Goal: Transaction & Acquisition: Subscribe to service/newsletter

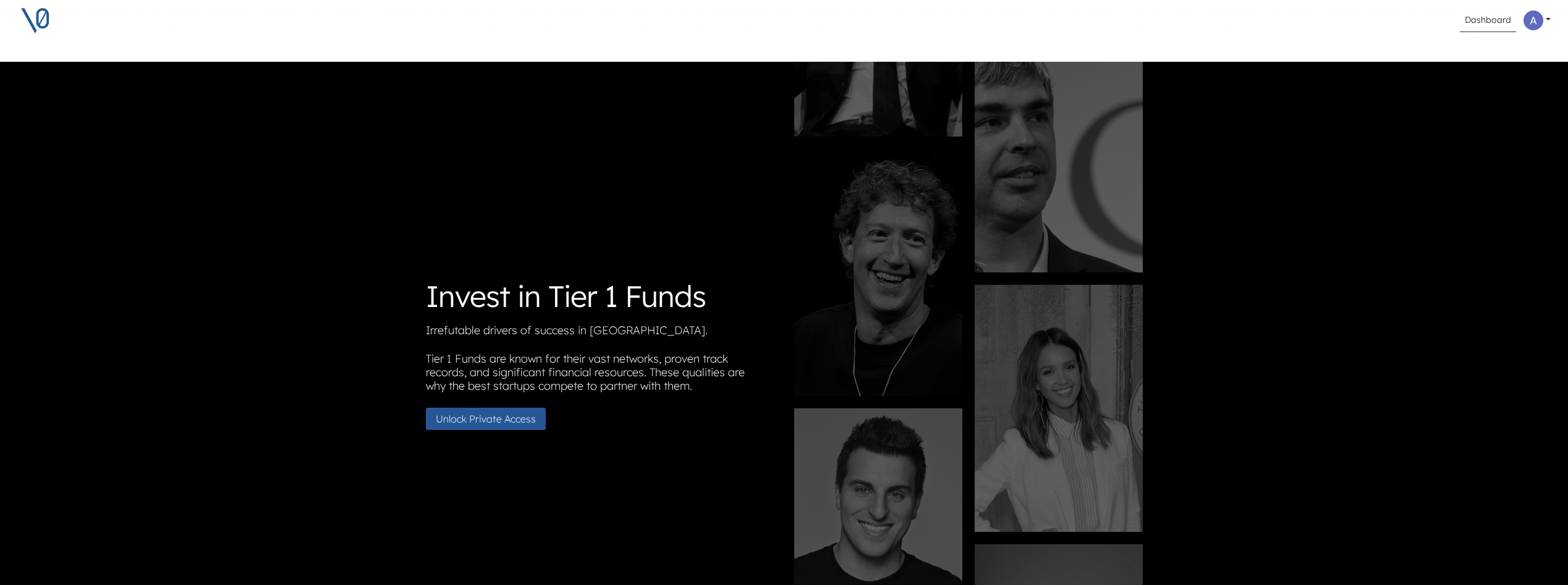
click at [1481, 17] on link "Dashboard" at bounding box center [1488, 20] width 57 height 23
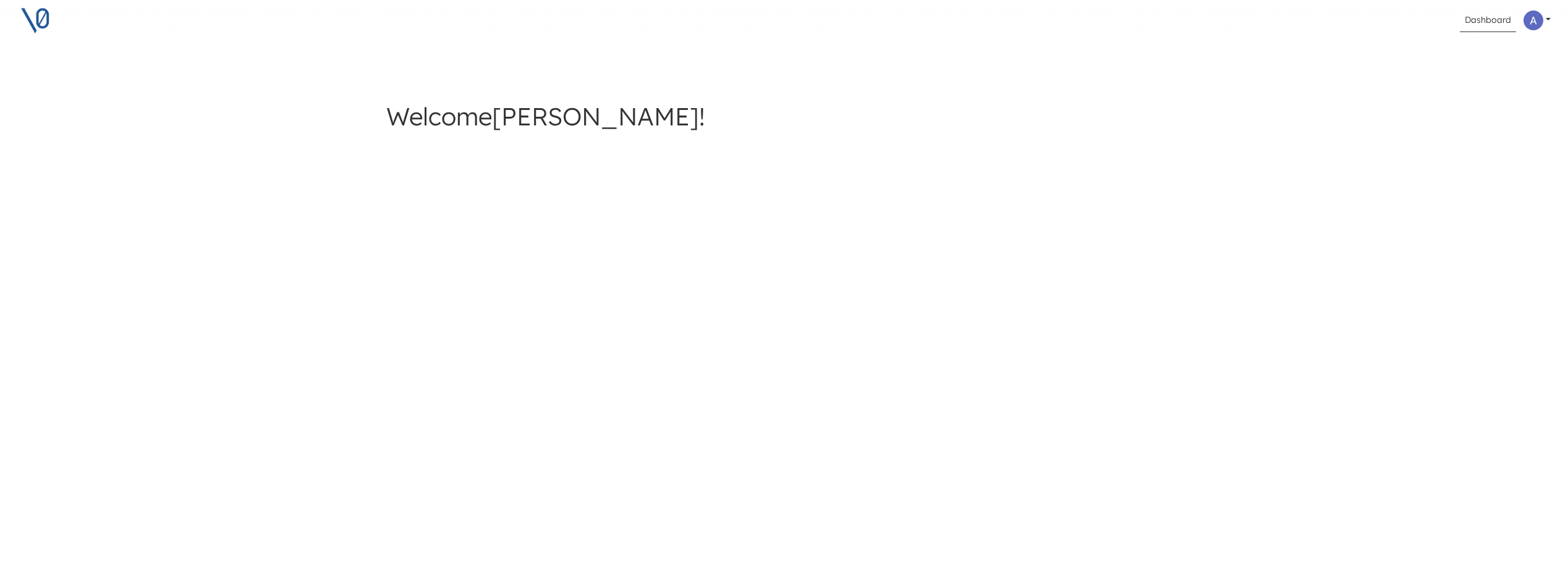
drag, startPoint x: 1564, startPoint y: 263, endPoint x: 1551, endPoint y: 300, distance: 39.2
click at [1551, 300] on div "Dashboard Profile Privacy Policy Terms of Service Profile Privacy Policy Terms …" at bounding box center [784, 292] width 1568 height 585
click at [1529, 21] on img at bounding box center [1534, 21] width 20 height 20
click at [1361, 62] on div "Welcome ANTONIO !" at bounding box center [784, 136] width 1568 height 148
click at [41, 17] on img at bounding box center [35, 20] width 31 height 31
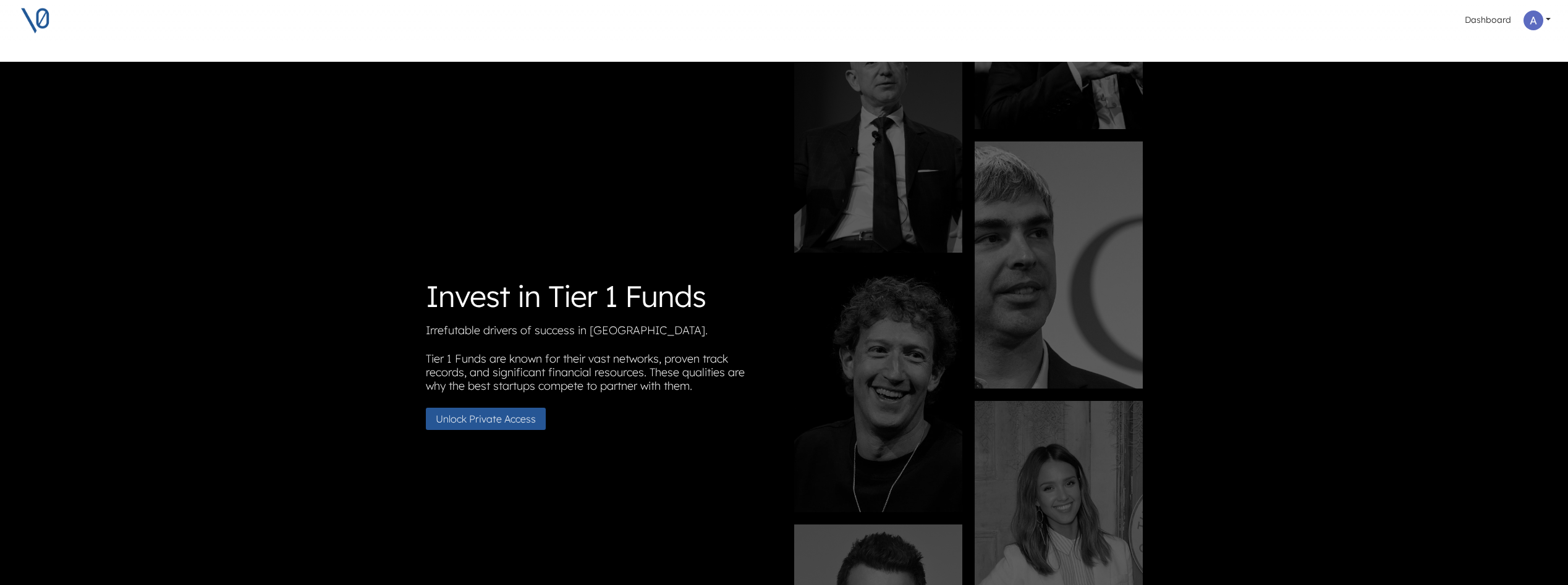
click at [484, 429] on button "Unlock Private Access" at bounding box center [486, 419] width 120 height 22
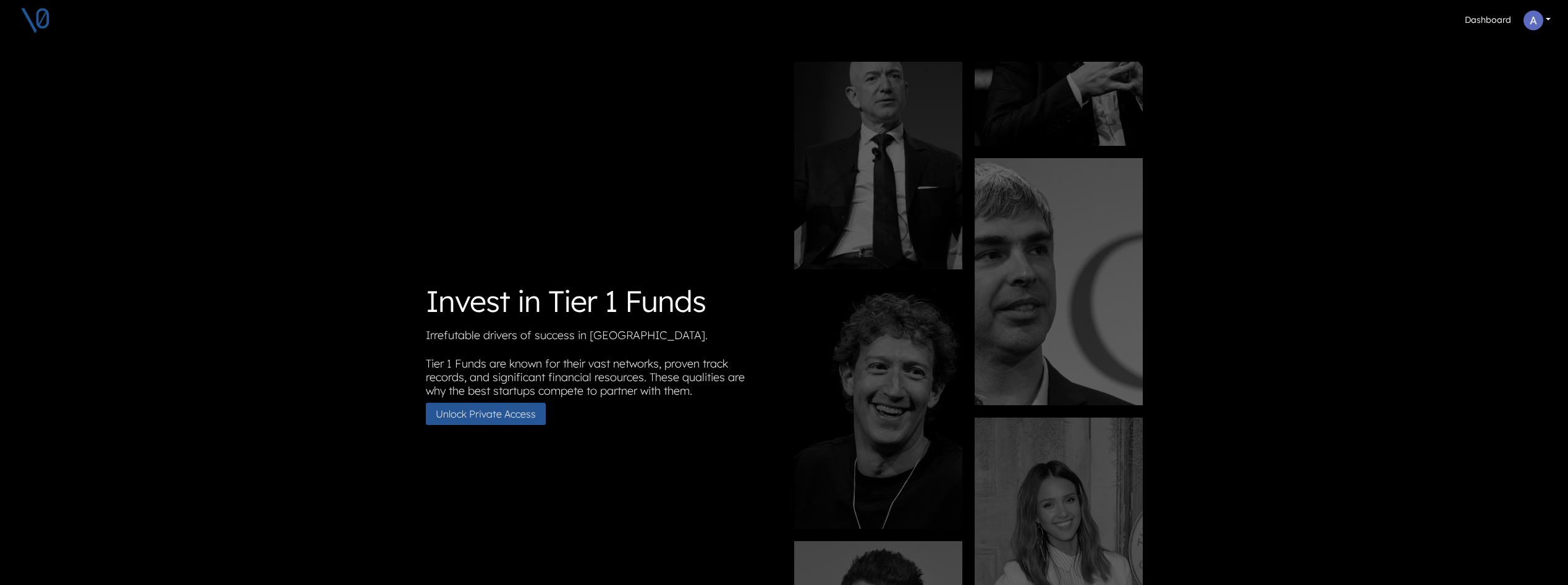
click at [485, 425] on button "Unlock Private Access" at bounding box center [486, 414] width 120 height 22
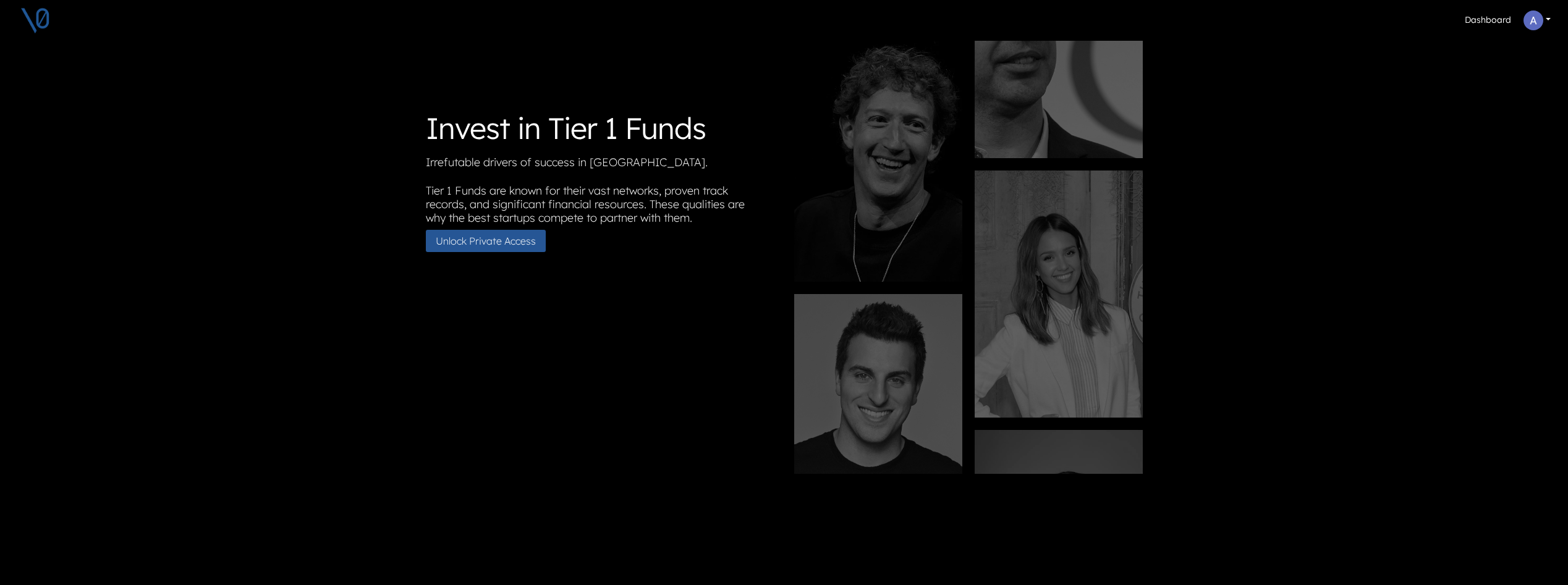
scroll to position [12, 0]
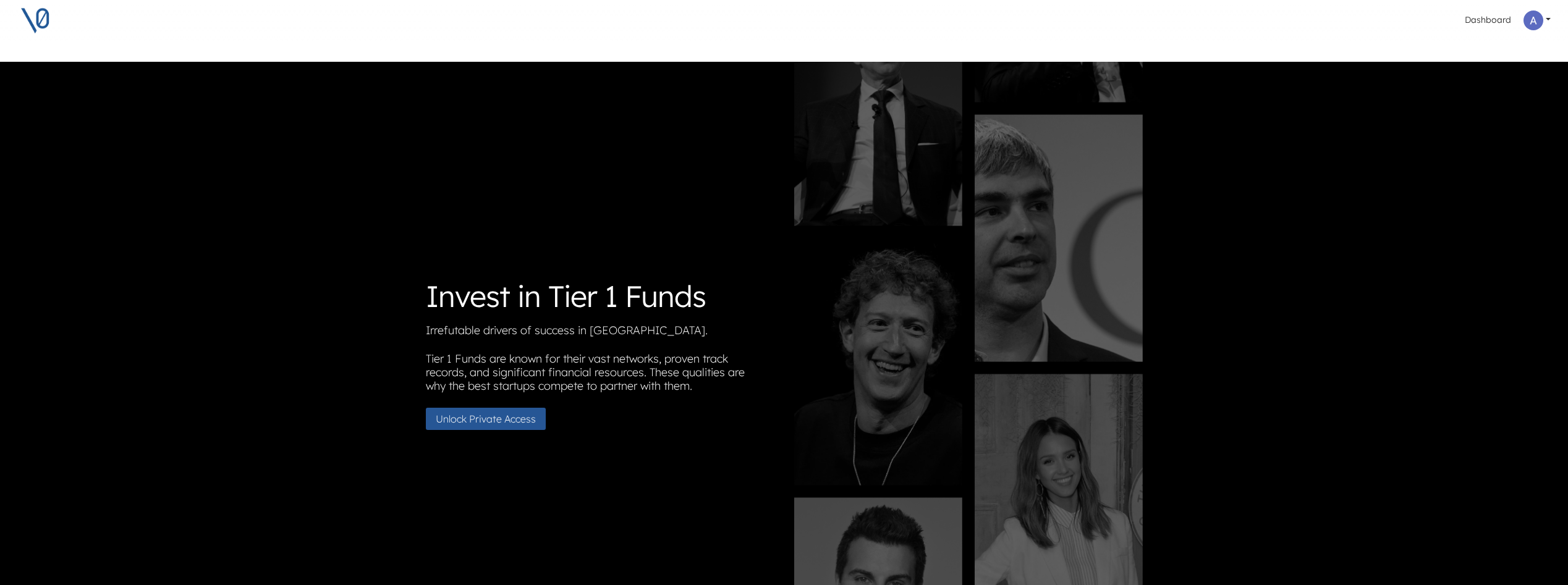
click at [509, 423] on button "Unlock Private Access" at bounding box center [486, 419] width 120 height 22
